Goal: Obtain resource: Obtain resource

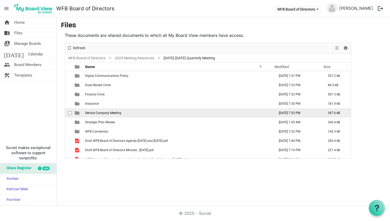
click at [93, 114] on span "Service Company Meeting" at bounding box center [103, 113] width 36 height 4
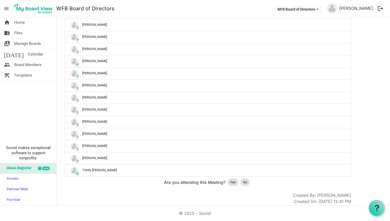
scroll to position [371, 0]
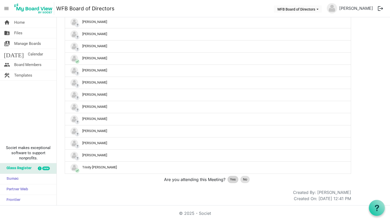
click at [232, 181] on span "Yes" at bounding box center [233, 179] width 6 height 5
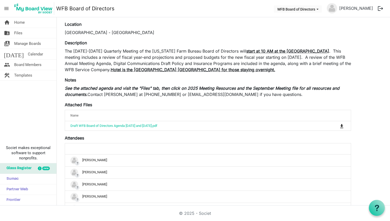
scroll to position [0, 0]
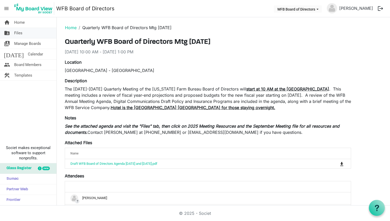
click at [18, 28] on span "Files" at bounding box center [18, 33] width 8 height 10
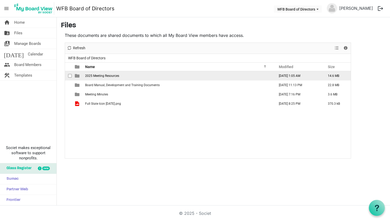
click at [115, 80] on td "2025 Meeting Resources" at bounding box center [179, 75] width 190 height 9
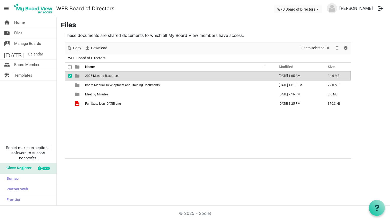
click at [106, 78] on td "2025 Meeting Resources" at bounding box center [179, 75] width 190 height 9
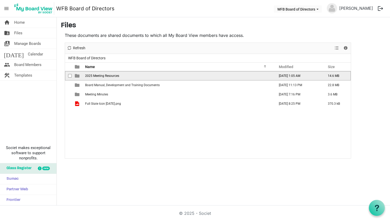
click at [106, 78] on td "2025 Meeting Resources" at bounding box center [179, 75] width 190 height 9
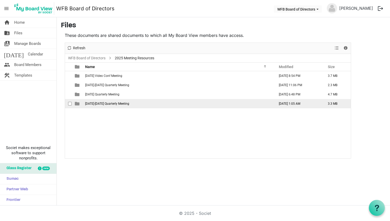
click at [108, 103] on span "[DATE]-[DATE] Quarterly Meeting" at bounding box center [107, 104] width 44 height 4
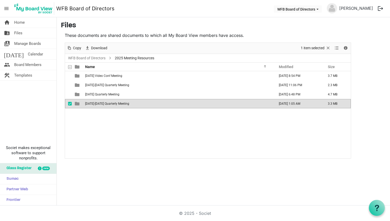
click at [108, 103] on span "[DATE]-[DATE] Quarterly Meeting" at bounding box center [107, 104] width 44 height 4
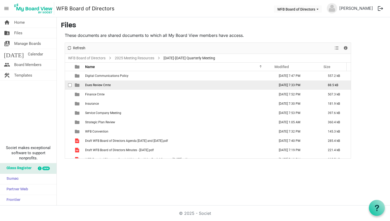
click at [109, 86] on span "Dues Review Cmte" at bounding box center [98, 85] width 26 height 4
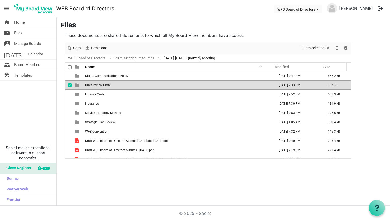
click at [109, 86] on span "Dues Review Cmte" at bounding box center [98, 85] width 26 height 4
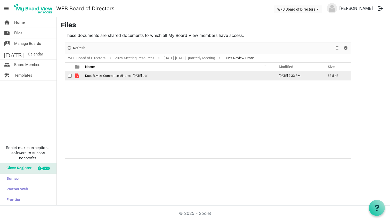
click at [109, 77] on span "Dues Review Committee Minutes - [DATE].pdf" at bounding box center [116, 76] width 62 height 4
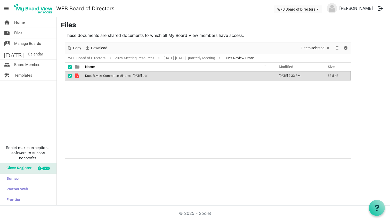
click at [109, 77] on span "Dues Review Committee Minutes - [DATE].pdf" at bounding box center [116, 76] width 62 height 4
click at [133, 73] on td "Dues Review Committee Minutes - [DATE].pdf" at bounding box center [179, 75] width 190 height 9
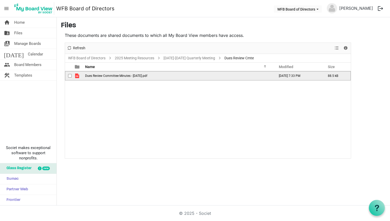
click at [133, 73] on td "Dues Review Committee Minutes - [DATE].pdf" at bounding box center [179, 75] width 190 height 9
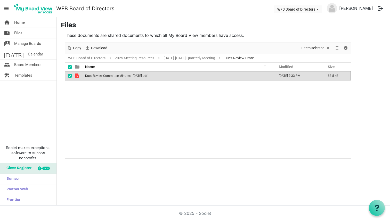
click at [263, 97] on div "Dues Review Committee Minutes - [DATE].pdf [DATE] 7:33 PM 88.5 kB" at bounding box center [208, 114] width 286 height 87
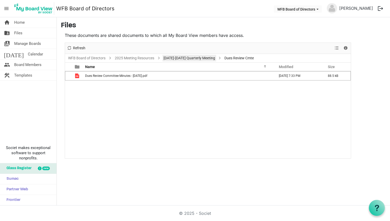
click at [179, 58] on link "[DATE]-[DATE] Quarterly Meeting" at bounding box center [190, 58] width 54 height 6
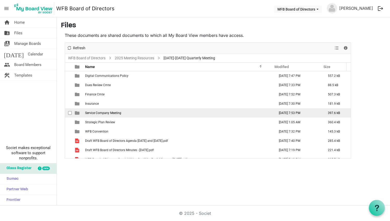
click at [93, 115] on td "Service Company Meeting" at bounding box center [179, 112] width 190 height 9
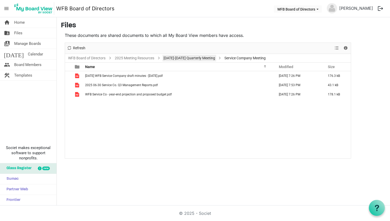
click at [179, 58] on link "[DATE]-[DATE] Quarterly Meeting" at bounding box center [190, 58] width 54 height 6
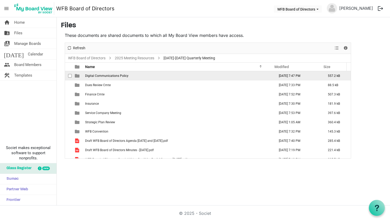
click at [114, 76] on span "Digital Communications Policy" at bounding box center [106, 76] width 43 height 4
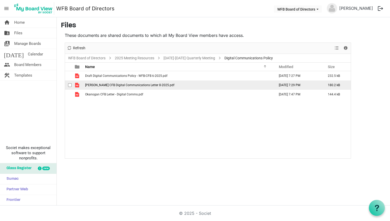
click at [106, 84] on span "[PERSON_NAME] CFB Digital Communications Letter 8-2025.pdf" at bounding box center [129, 85] width 89 height 4
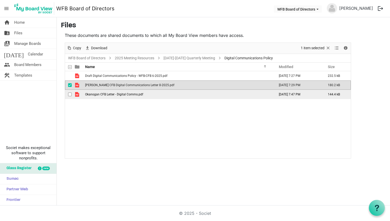
click at [106, 94] on span "Okanogan CFB Letter - Digital Comms.pdf" at bounding box center [114, 95] width 58 height 4
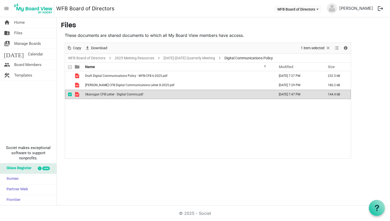
click at [106, 94] on span "Okanogan CFB Letter - Digital Comms.pdf" at bounding box center [114, 95] width 58 height 4
click at [70, 94] on span "checkbox" at bounding box center [70, 95] width 4 height 4
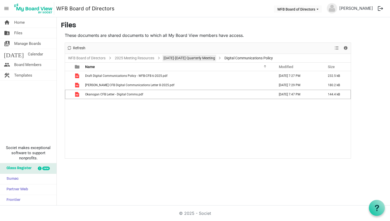
click at [187, 58] on link "[DATE]-[DATE] Quarterly Meeting" at bounding box center [190, 58] width 54 height 6
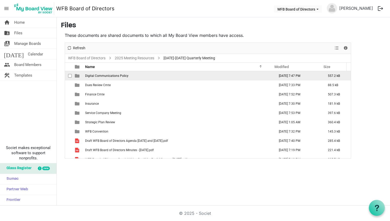
click at [99, 79] on td "Digital Communications Policy" at bounding box center [179, 75] width 190 height 9
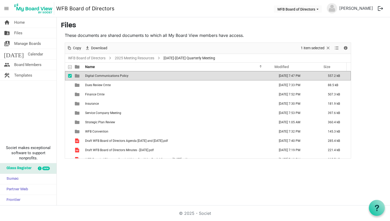
click at [99, 79] on td "Digital Communications Policy" at bounding box center [179, 75] width 190 height 9
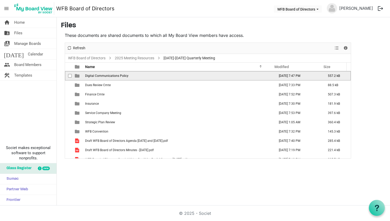
click at [99, 79] on td "Digital Communications Policy" at bounding box center [179, 75] width 190 height 9
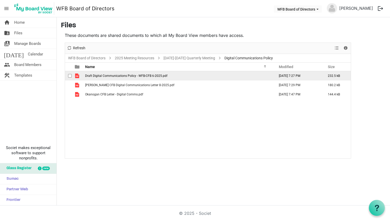
click at [107, 75] on span "Draft Digital Communications Policy - WFB-CFB 6-2025.pdf" at bounding box center [126, 76] width 82 height 4
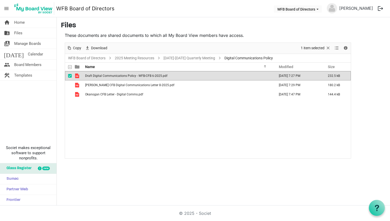
click at [107, 75] on span "Draft Digital Communications Policy - WFB-CFB 6-2025.pdf" at bounding box center [126, 76] width 82 height 4
